Goal: Book appointment/travel/reservation

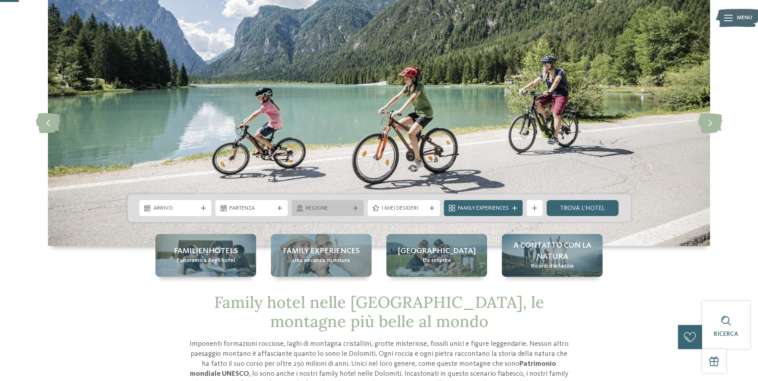
click at [355, 209] on icon at bounding box center [355, 208] width 5 height 5
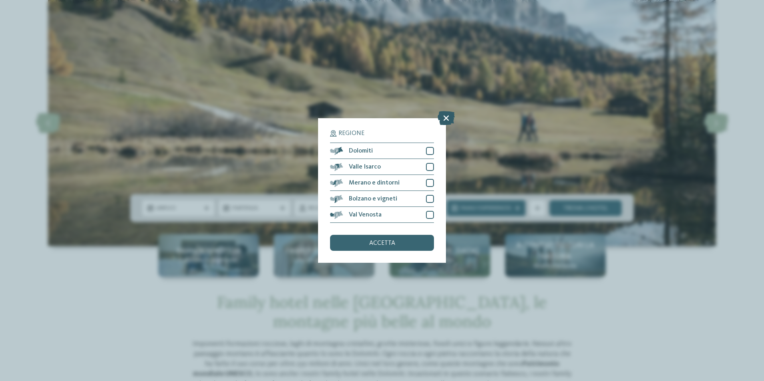
click at [446, 117] on icon at bounding box center [446, 118] width 17 height 14
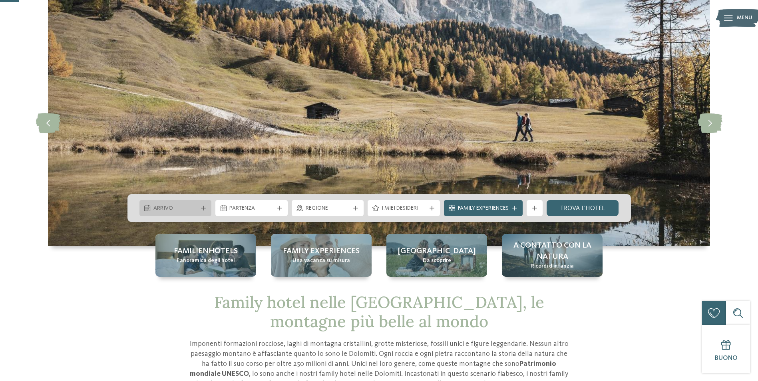
click at [200, 208] on div at bounding box center [204, 208] width 8 height 5
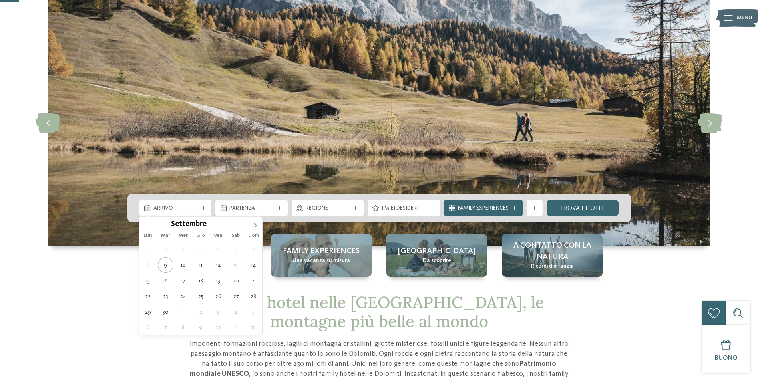
click at [256, 221] on span at bounding box center [256, 224] width 14 height 14
click at [257, 224] on icon at bounding box center [256, 226] width 6 height 6
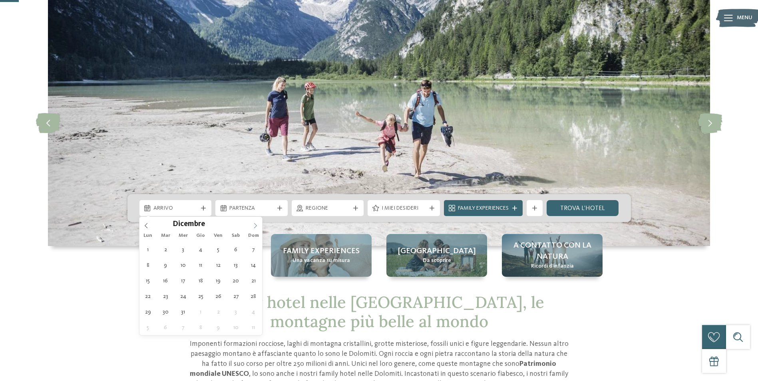
type div "05.12.2025"
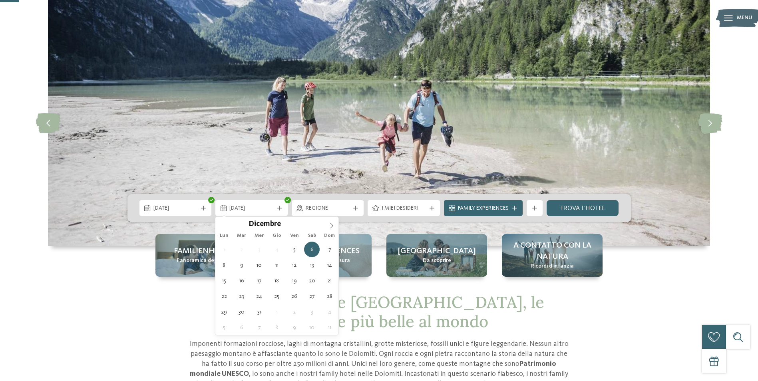
drag, startPoint x: 257, startPoint y: 224, endPoint x: 219, endPoint y: 248, distance: 44.7
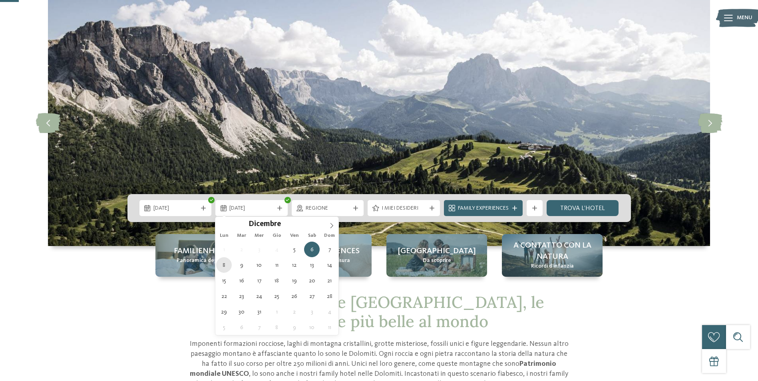
type div "08.12.2025"
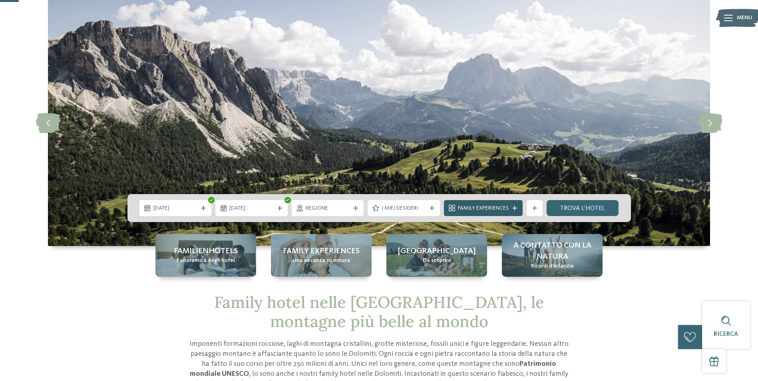
click at [514, 210] on icon at bounding box center [515, 208] width 5 height 5
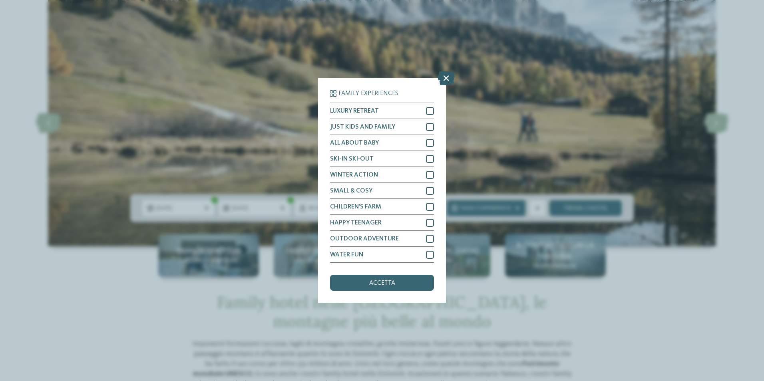
click at [446, 78] on icon at bounding box center [446, 78] width 17 height 14
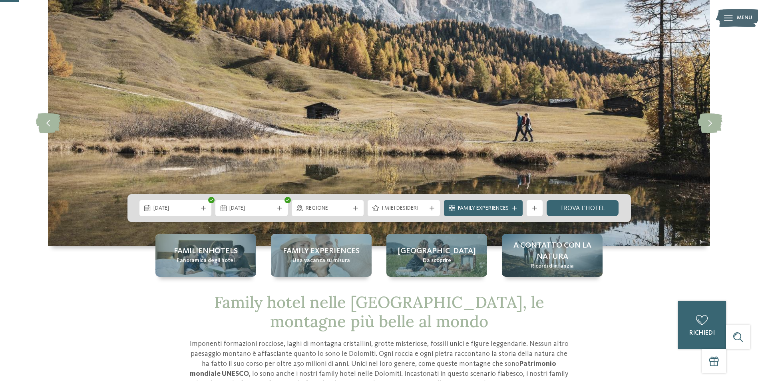
click at [421, 209] on span "I miei desideri" at bounding box center [404, 209] width 44 height 8
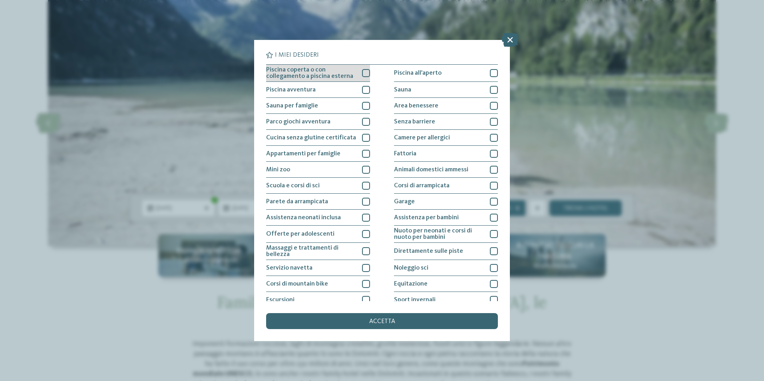
click at [365, 73] on div at bounding box center [366, 73] width 8 height 8
click at [365, 91] on div at bounding box center [366, 90] width 8 height 8
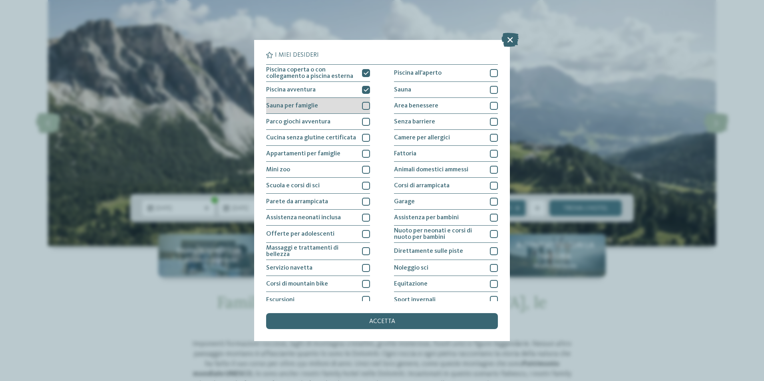
click at [364, 106] on div at bounding box center [366, 106] width 8 height 8
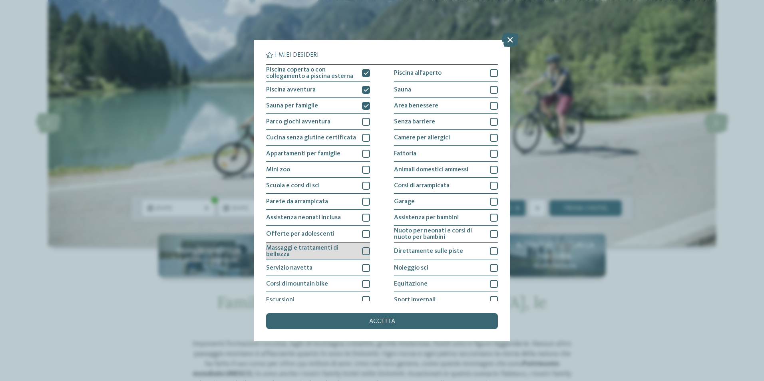
scroll to position [39, 0]
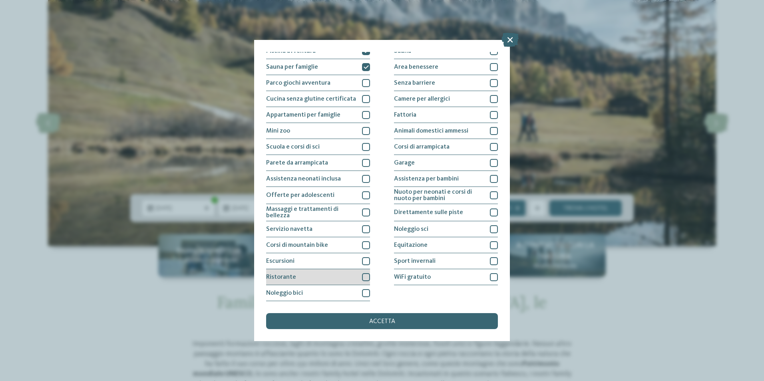
click at [367, 279] on div at bounding box center [366, 277] width 8 height 8
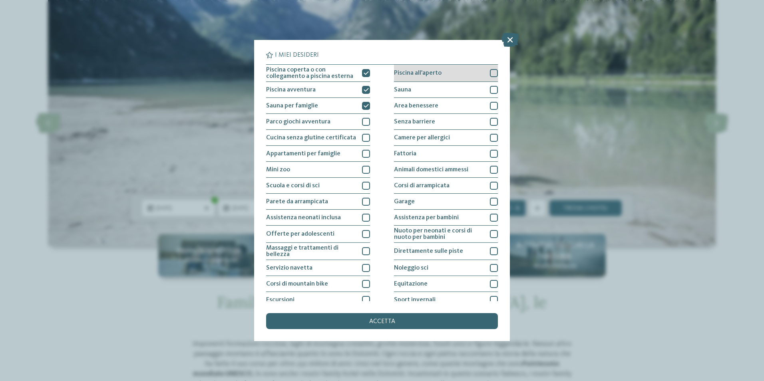
click at [491, 75] on div at bounding box center [494, 73] width 8 height 8
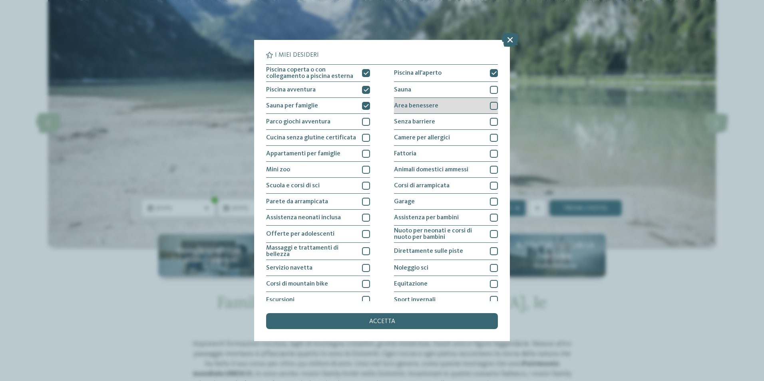
drag, startPoint x: 490, startPoint y: 88, endPoint x: 488, endPoint y: 101, distance: 12.9
click at [490, 89] on div at bounding box center [494, 90] width 8 height 8
click at [490, 108] on div at bounding box center [494, 106] width 8 height 8
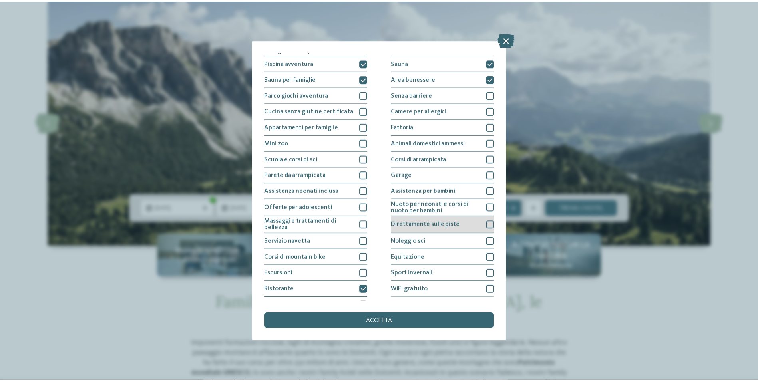
scroll to position [39, 0]
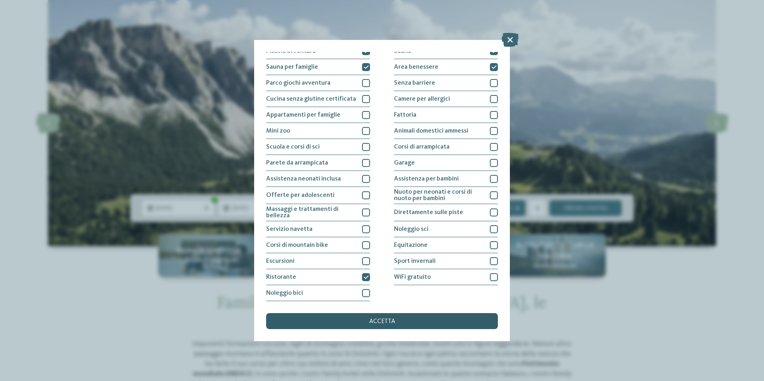
click at [392, 323] on span "accetta" at bounding box center [382, 322] width 26 height 6
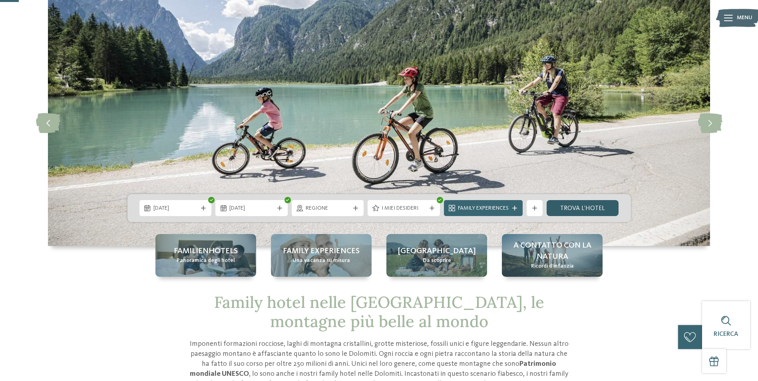
click at [583, 207] on link "trova l’hotel" at bounding box center [583, 208] width 72 height 16
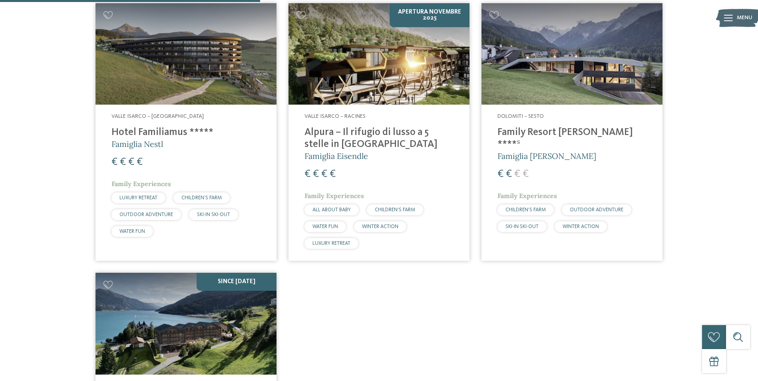
scroll to position [322, 0]
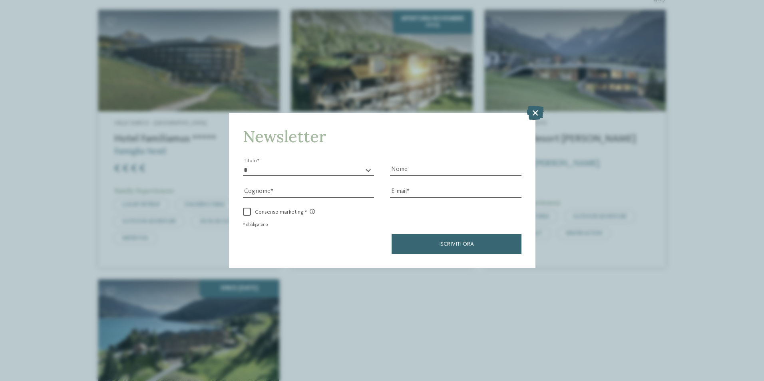
click at [538, 110] on icon at bounding box center [535, 113] width 17 height 14
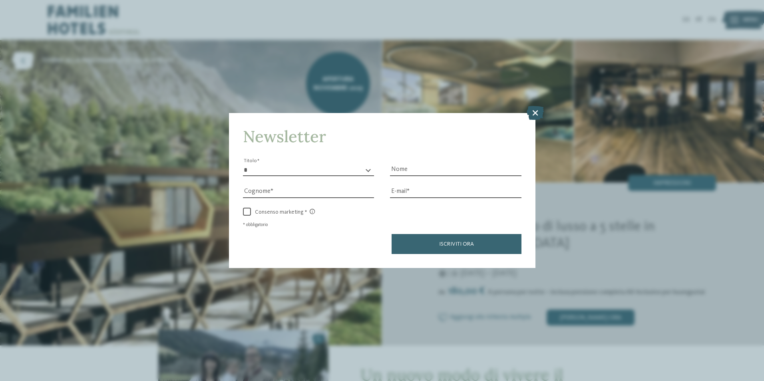
click at [533, 113] on icon at bounding box center [535, 113] width 17 height 14
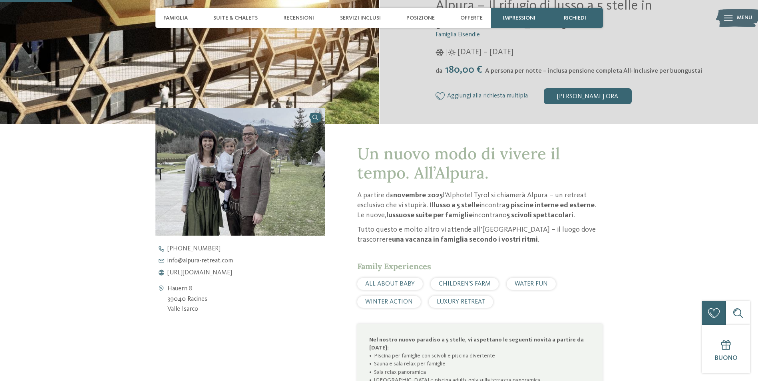
scroll to position [160, 0]
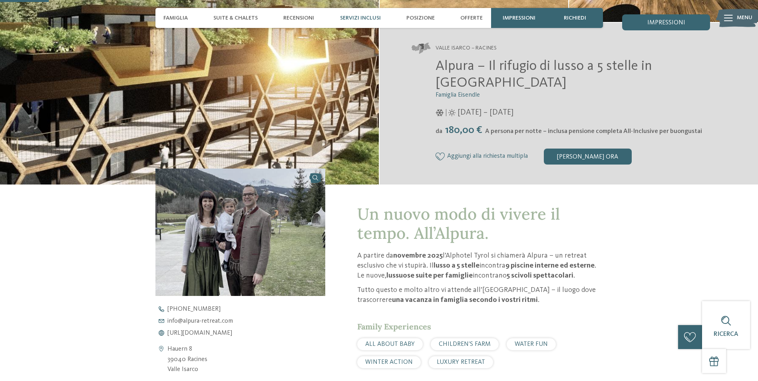
click at [365, 15] on span "Servizi inclusi" at bounding box center [360, 18] width 41 height 7
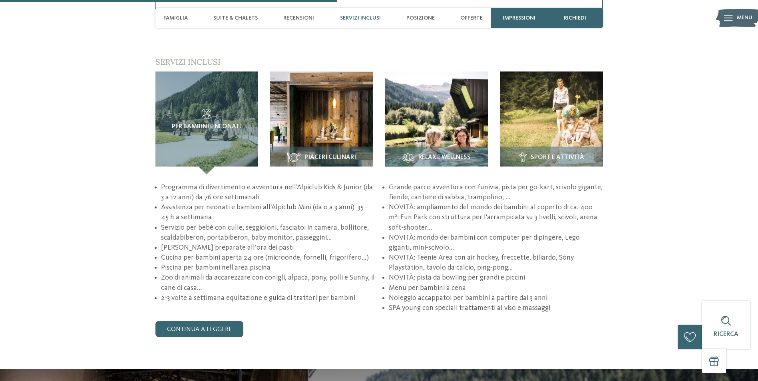
scroll to position [1134, 0]
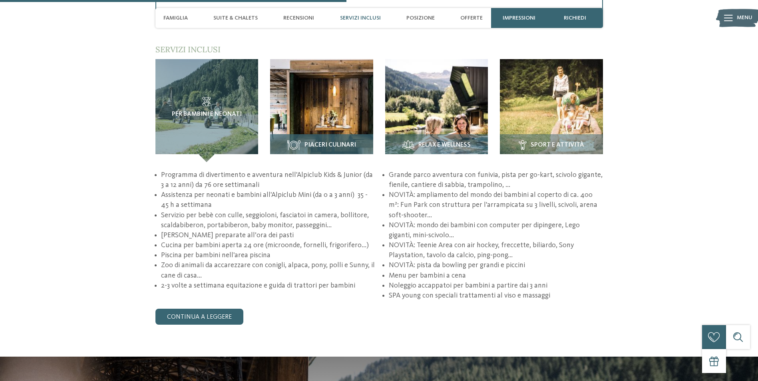
click at [325, 108] on img at bounding box center [321, 110] width 103 height 103
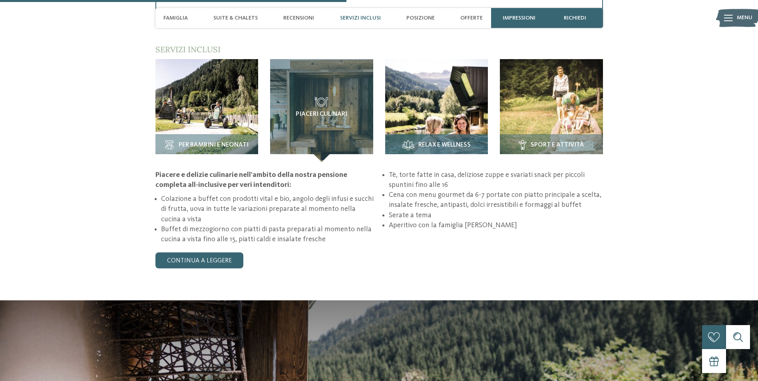
click at [441, 102] on img at bounding box center [436, 110] width 103 height 103
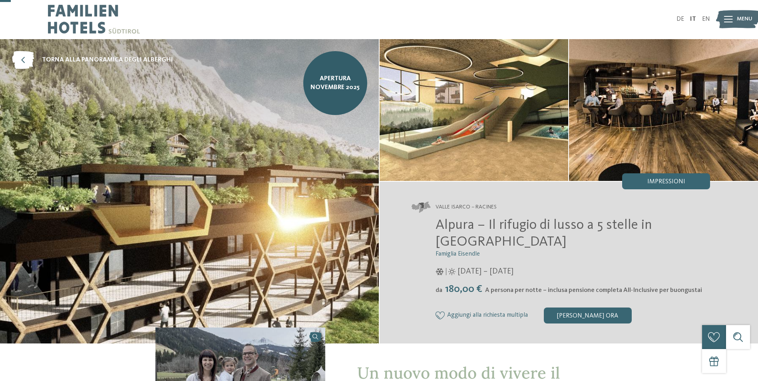
scroll to position [0, 0]
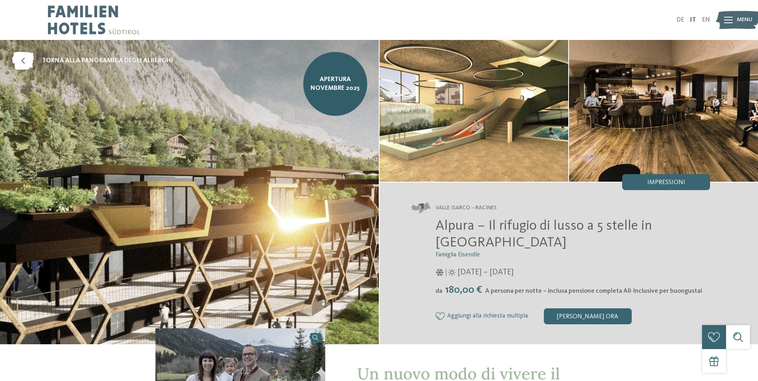
drag, startPoint x: 449, startPoint y: 291, endPoint x: 463, endPoint y: 298, distance: 15.7
click at [463, 298] on div "Alpura – Il rifugio di lusso a 5 stelle in [GEOGRAPHIC_DATA] Famiglia Eisendle …" at bounding box center [561, 271] width 299 height 107
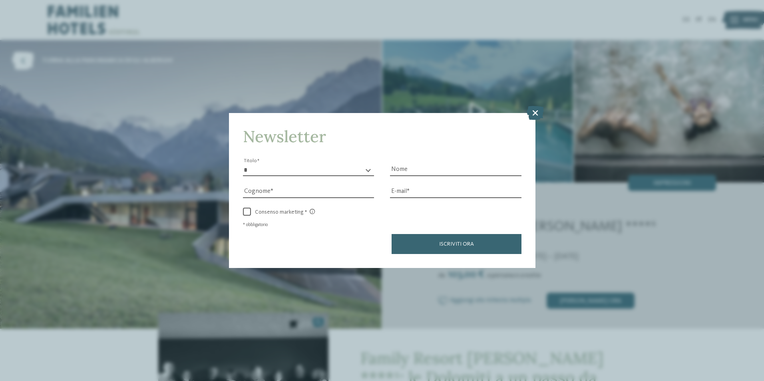
click at [538, 112] on icon at bounding box center [535, 113] width 17 height 14
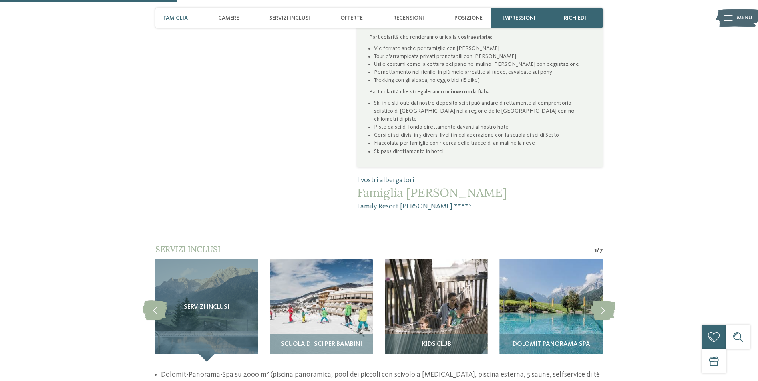
scroll to position [560, 0]
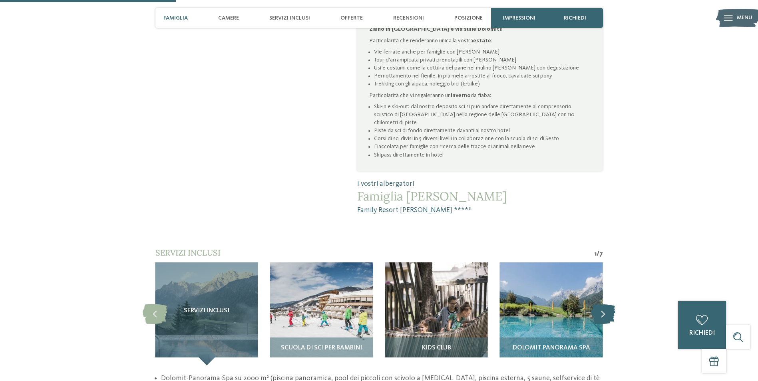
click at [608, 304] on icon at bounding box center [603, 314] width 24 height 20
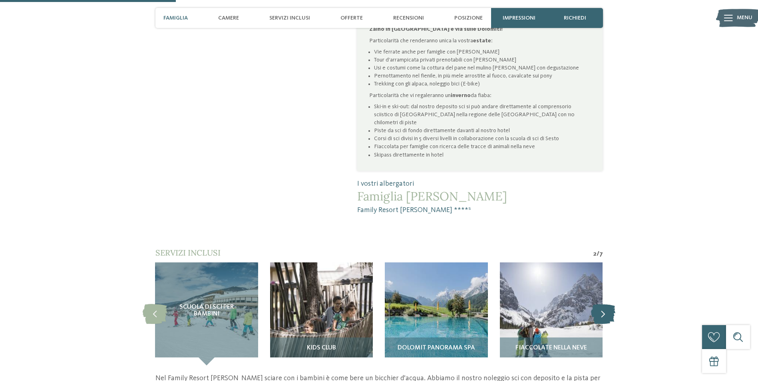
click at [608, 304] on icon at bounding box center [603, 314] width 24 height 20
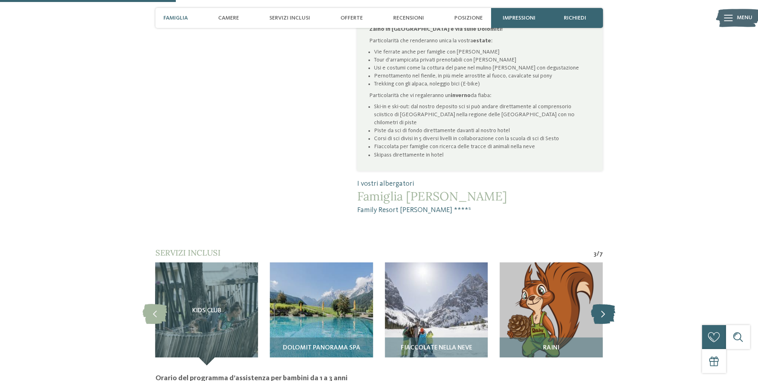
click at [608, 304] on icon at bounding box center [603, 314] width 24 height 20
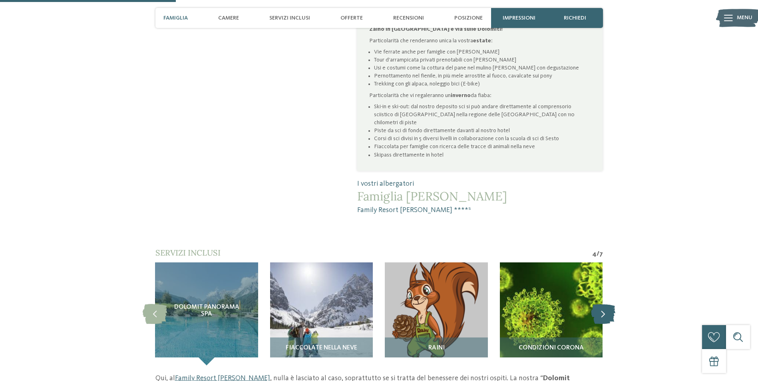
click at [608, 304] on icon at bounding box center [603, 314] width 24 height 20
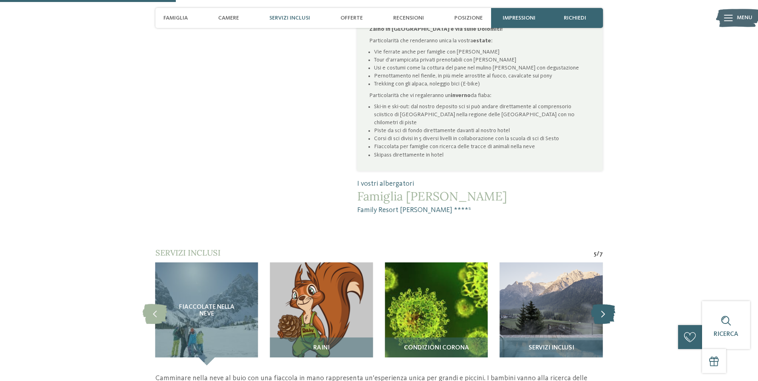
click at [608, 304] on icon at bounding box center [603, 314] width 24 height 20
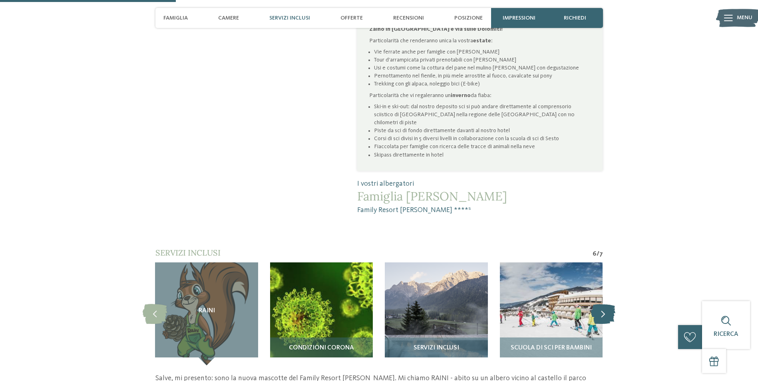
click at [608, 304] on icon at bounding box center [603, 314] width 24 height 20
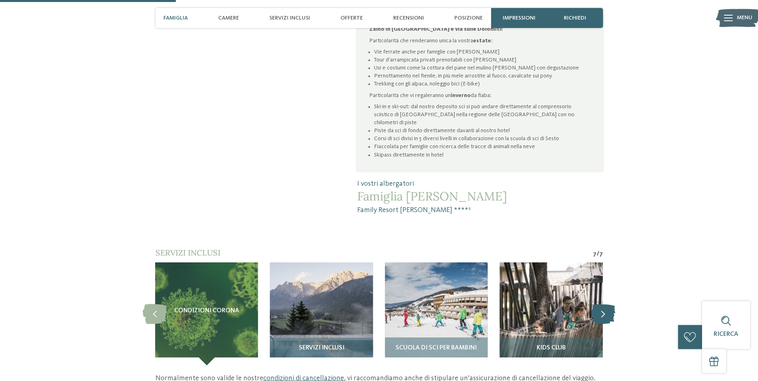
click at [608, 304] on icon at bounding box center [603, 314] width 24 height 20
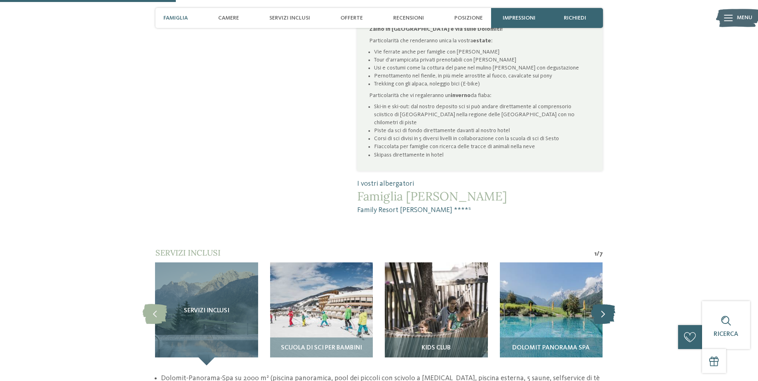
click at [608, 304] on icon at bounding box center [603, 314] width 24 height 20
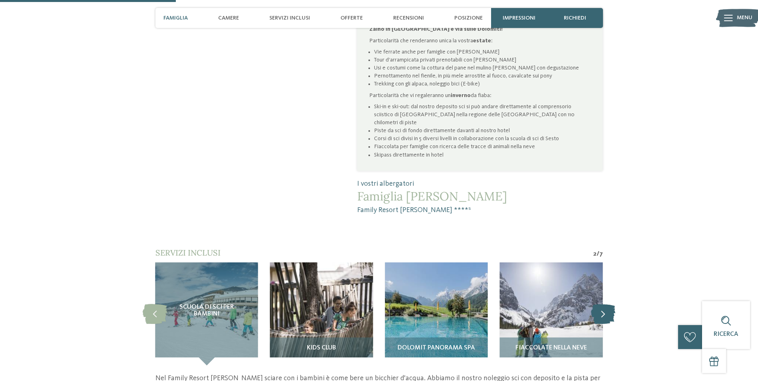
click at [608, 304] on icon at bounding box center [603, 314] width 24 height 20
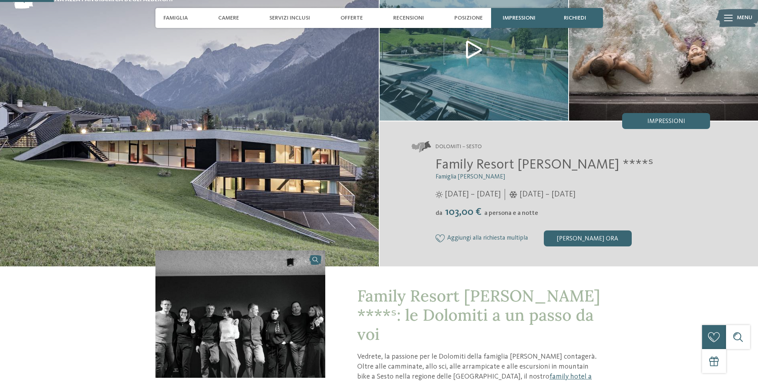
scroll to position [40, 0]
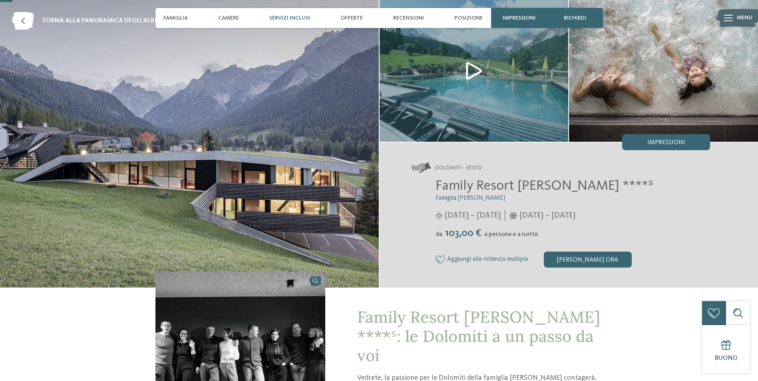
click at [280, 18] on span "Servizi inclusi" at bounding box center [289, 18] width 41 height 7
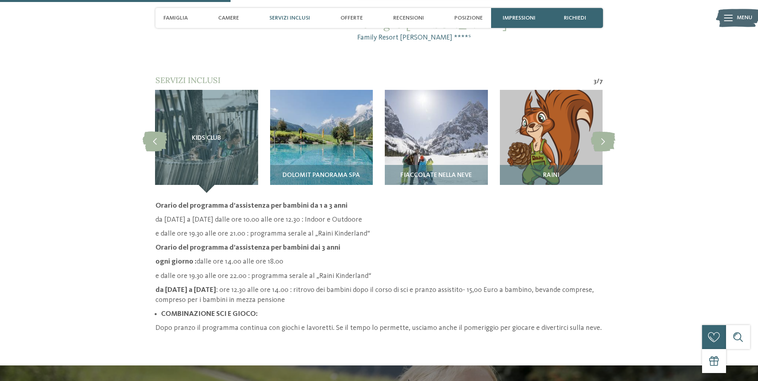
scroll to position [736, 0]
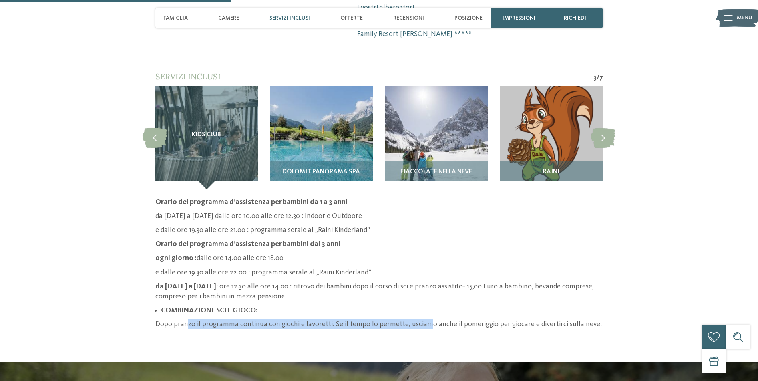
drag, startPoint x: 188, startPoint y: 299, endPoint x: 422, endPoint y: 299, distance: 233.9
click at [422, 320] on p "Dopo pranzo il programma continua con giochi e lavoretti. Se il tempo lo permet…" at bounding box center [380, 325] width 448 height 10
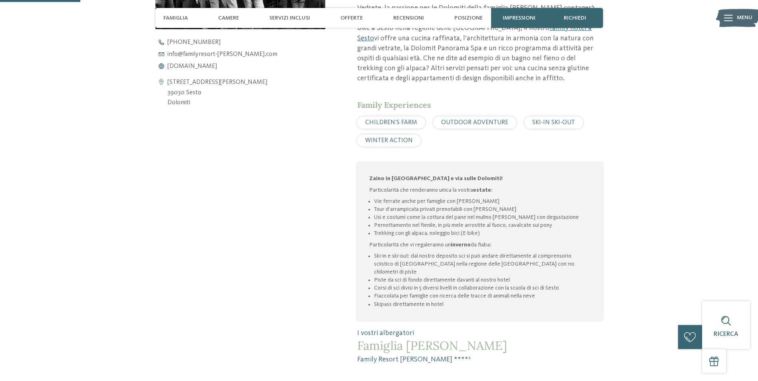
scroll to position [256, 0]
